Goal: Task Accomplishment & Management: Manage account settings

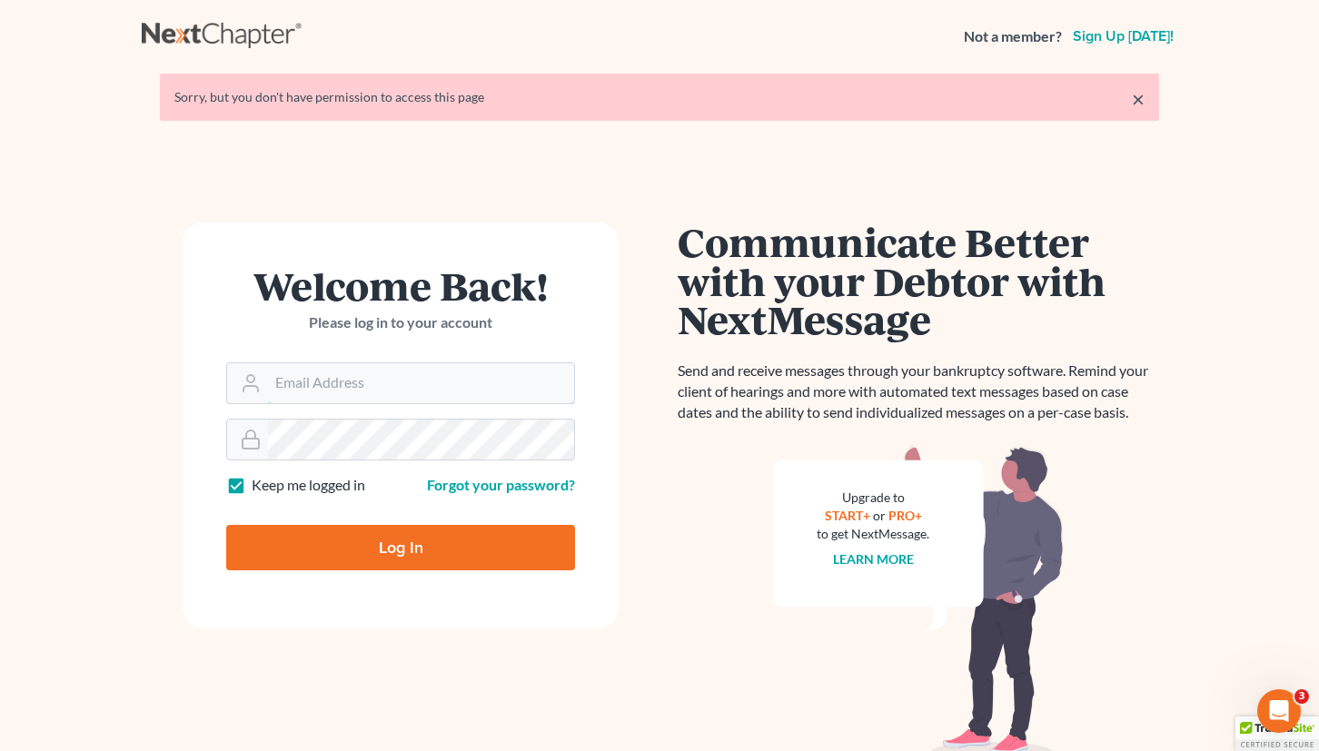
type input "[EMAIL_ADDRESS][DOMAIN_NAME]"
click at [401, 546] on input "Log In" at bounding box center [400, 547] width 349 height 45
type input "Thinking..."
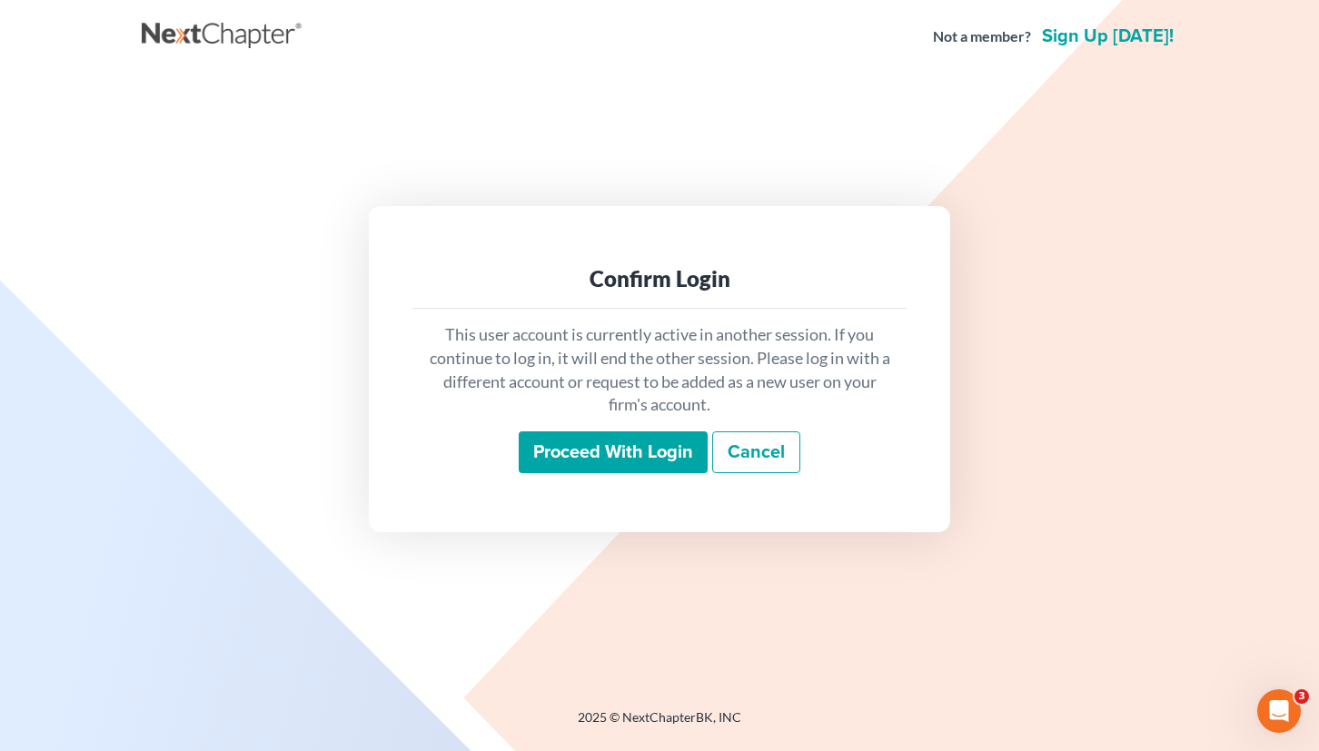
click at [668, 452] on input "Proceed with login" at bounding box center [613, 452] width 189 height 42
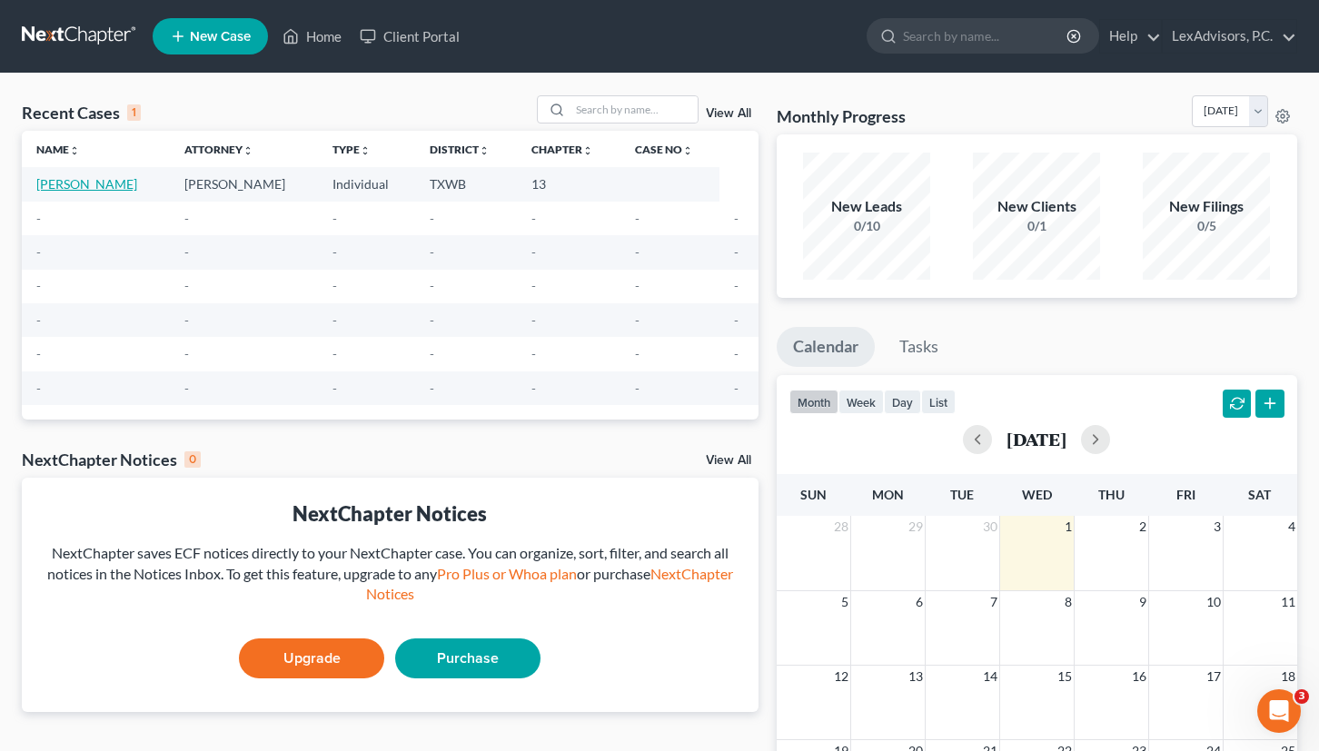
click at [93, 184] on link "Migoni, Sylvia" at bounding box center [86, 183] width 101 height 15
select select "10"
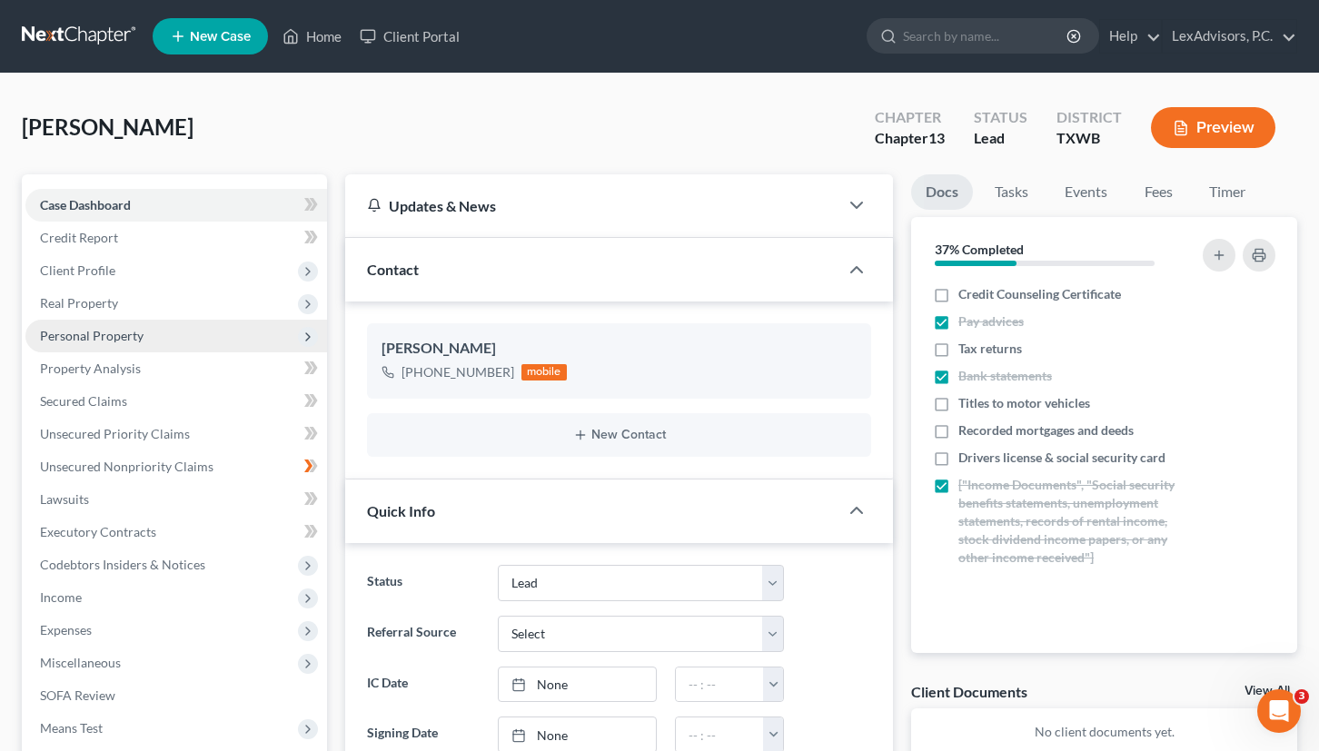
click at [152, 335] on span "Personal Property" at bounding box center [176, 336] width 302 height 33
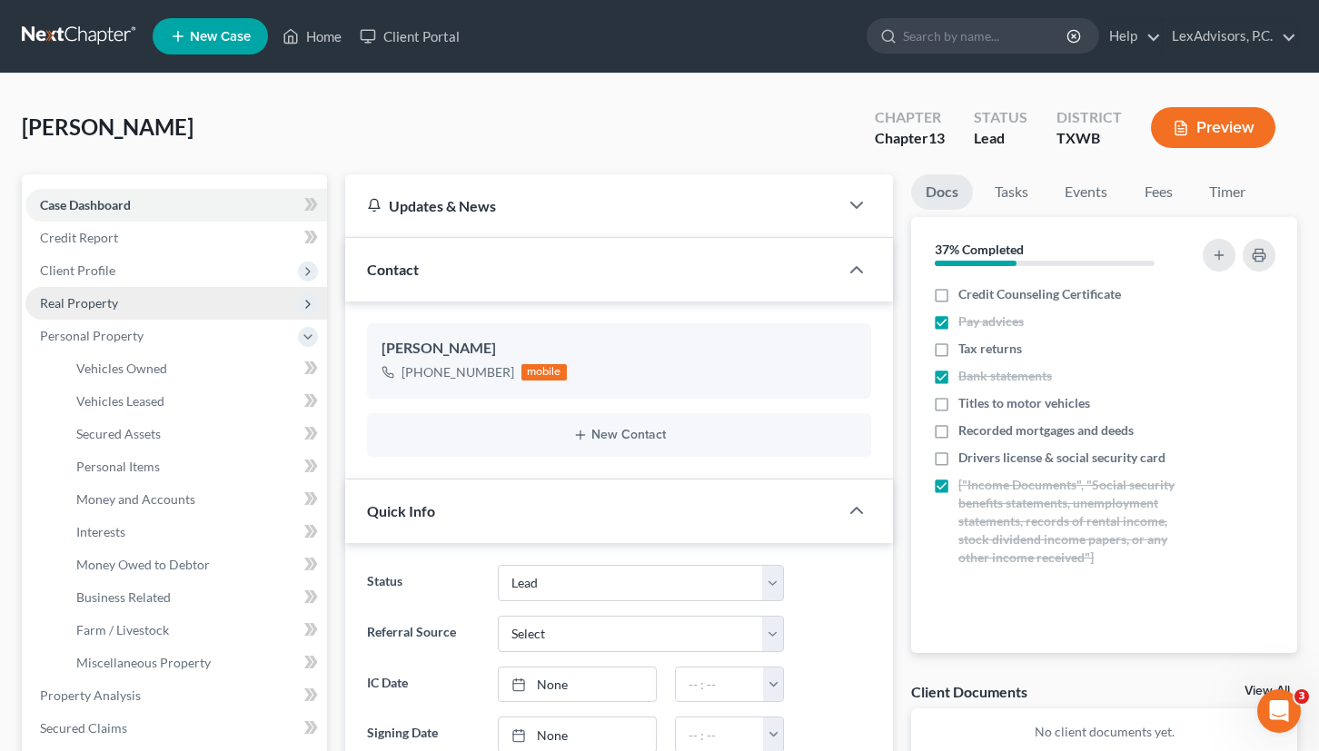
click at [127, 311] on span "Real Property" at bounding box center [176, 303] width 302 height 33
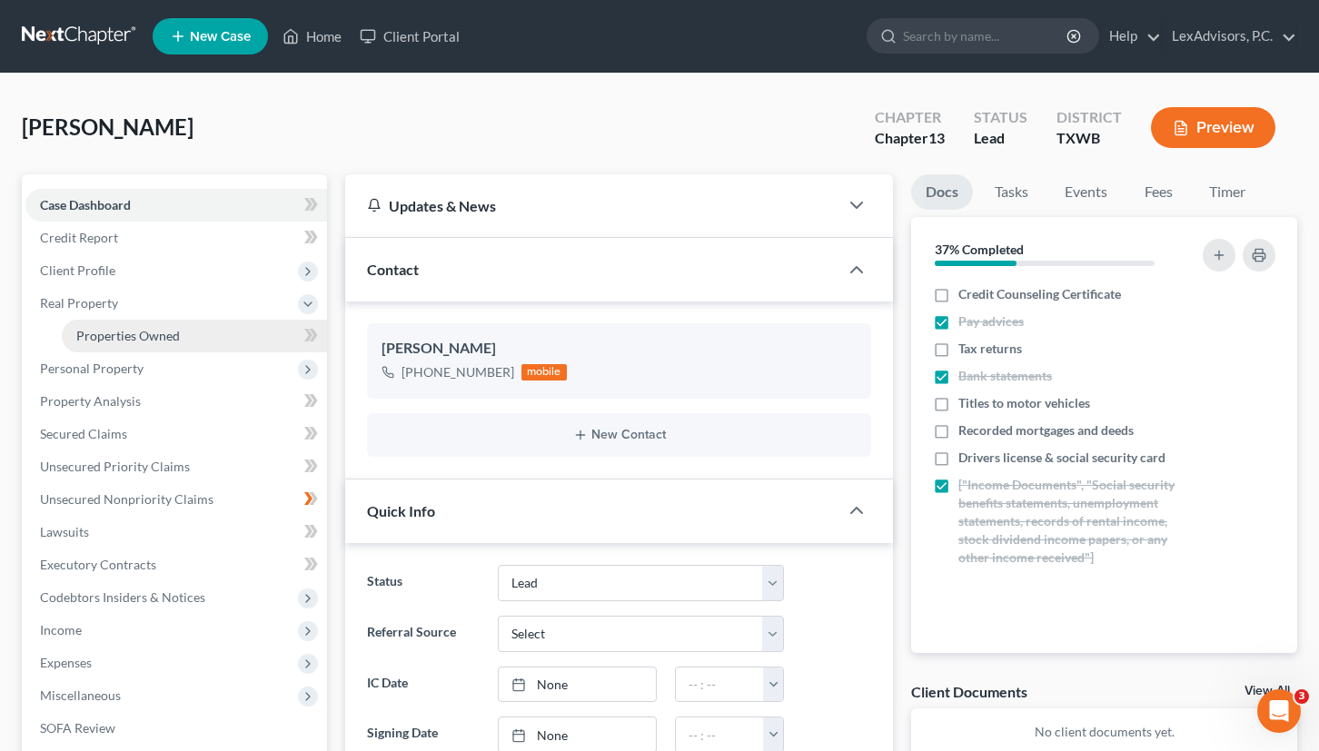
click at [213, 330] on link "Properties Owned" at bounding box center [194, 336] width 265 height 33
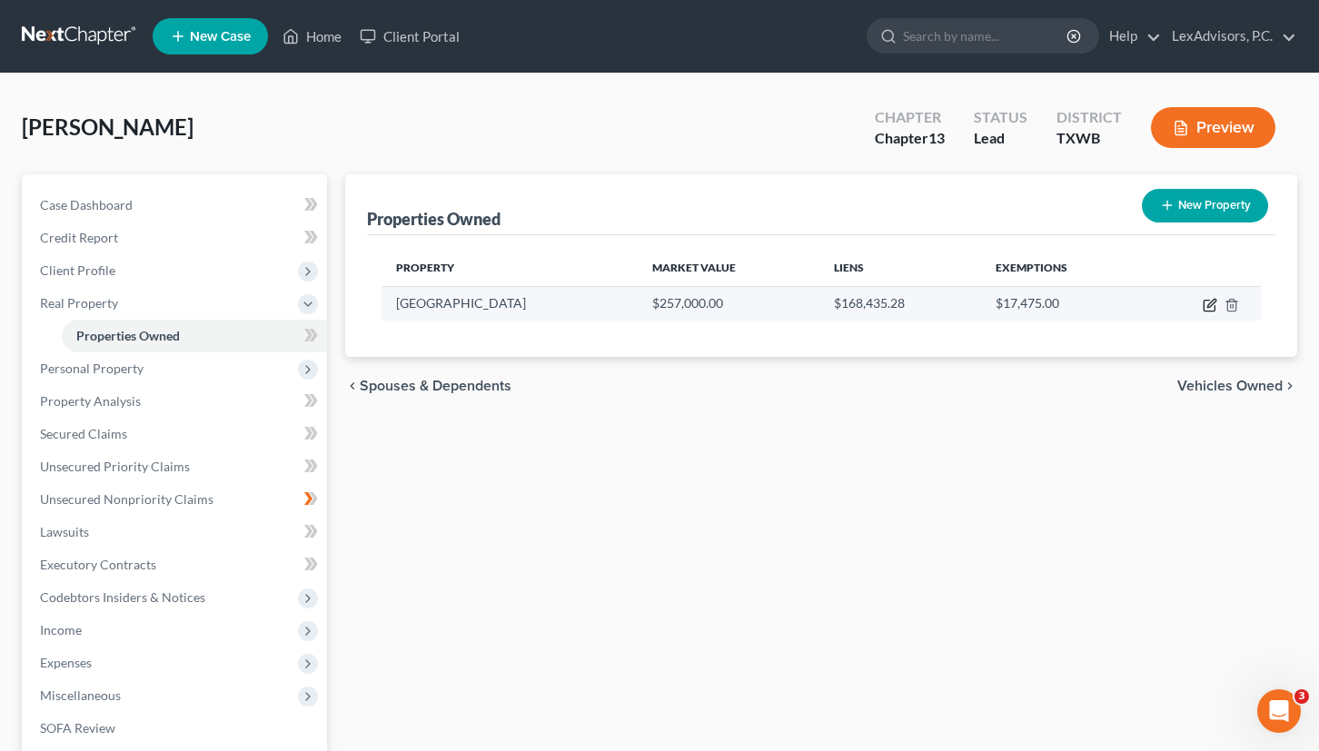
click at [1206, 302] on icon "button" at bounding box center [1210, 305] width 15 height 15
select select "45"
select select "107"
select select "0"
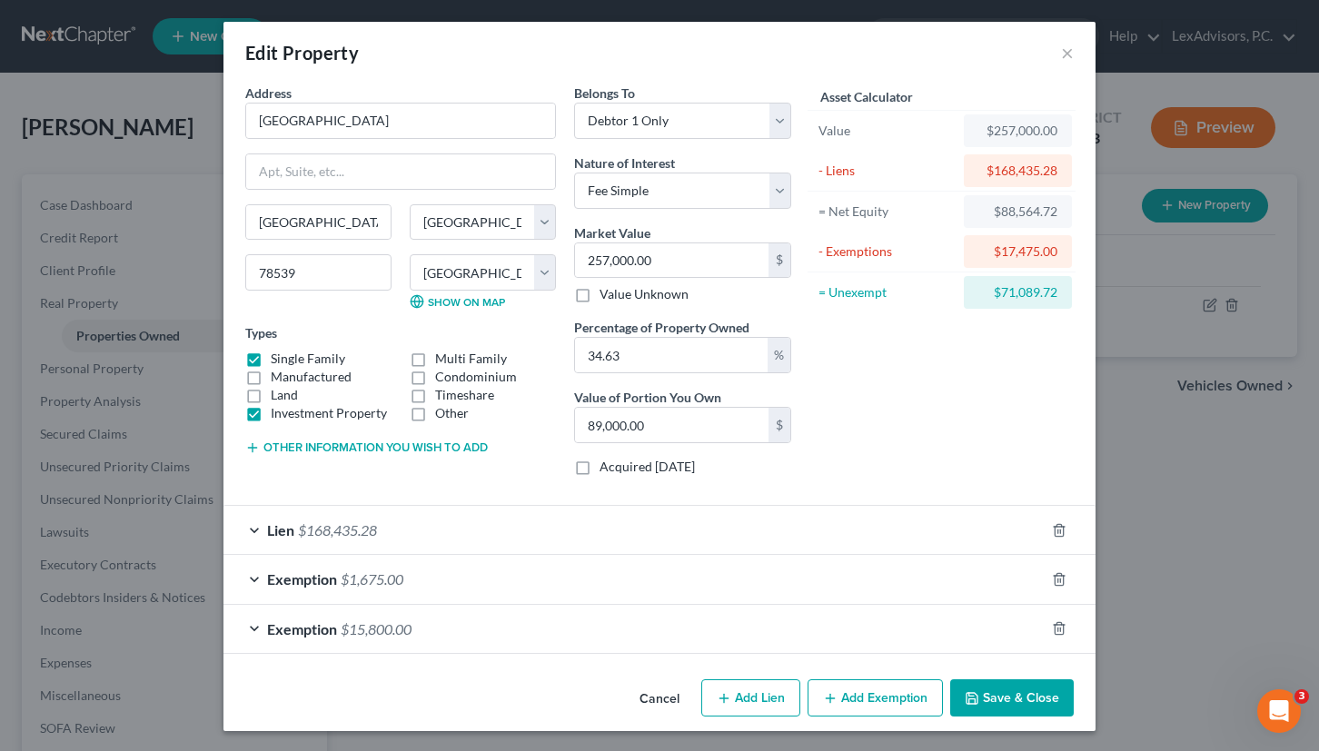
click at [270, 570] on span "Exemption" at bounding box center [302, 578] width 70 height 17
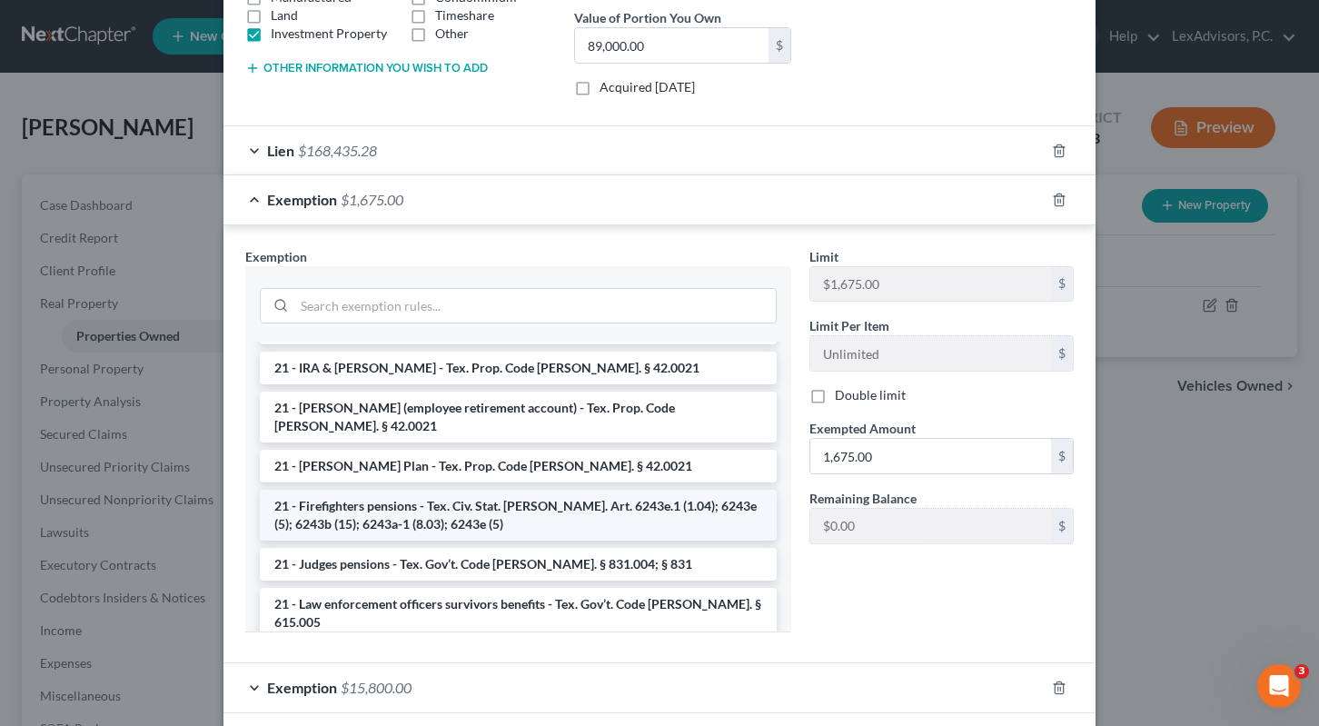
scroll to position [578, 0]
